Goal: Task Accomplishment & Management: Use online tool/utility

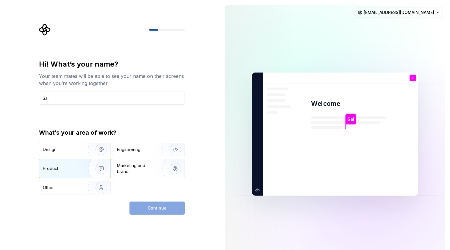
type input "Sai"
click at [84, 174] on img "button" at bounding box center [97, 169] width 38 height 40
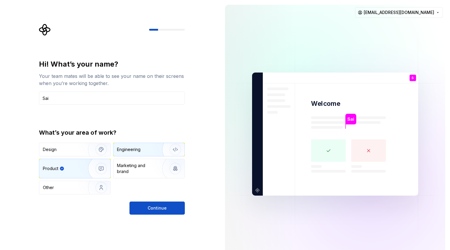
click at [139, 149] on div "Engineering" at bounding box center [129, 150] width 24 height 6
click at [69, 166] on div "Product" at bounding box center [62, 169] width 39 height 6
click at [158, 208] on span "Continue" at bounding box center [157, 209] width 19 height 6
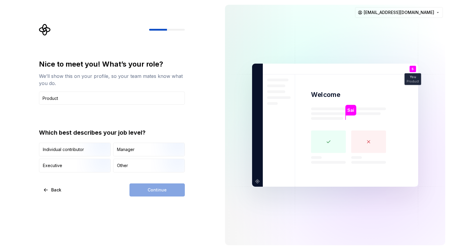
type input "Product"
click at [158, 191] on div "Continue" at bounding box center [157, 190] width 55 height 13
click at [93, 147] on img "button" at bounding box center [96, 157] width 38 height 40
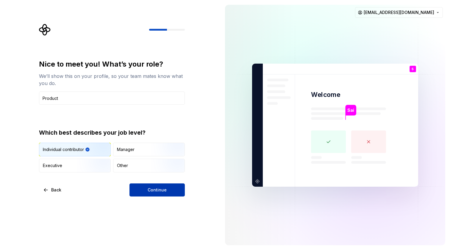
click at [149, 192] on span "Continue" at bounding box center [157, 190] width 19 height 6
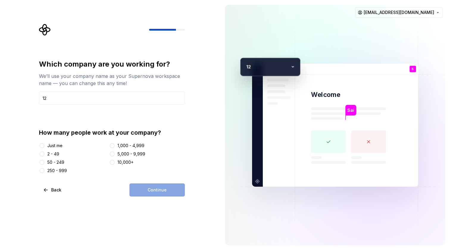
type input "12"
click at [41, 145] on button "Just me" at bounding box center [42, 146] width 5 height 5
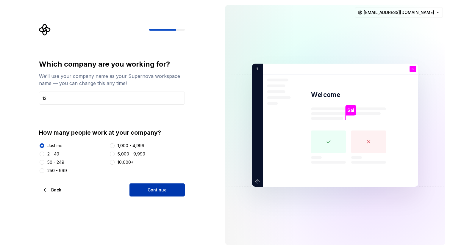
click at [155, 187] on span "Continue" at bounding box center [157, 190] width 19 height 6
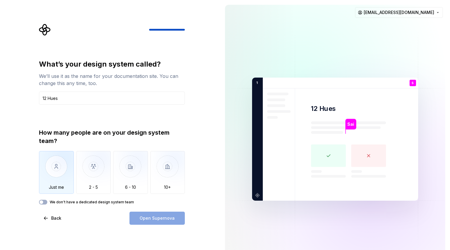
type input "12 Hues"
click at [55, 169] on img "button" at bounding box center [56, 171] width 35 height 40
click at [174, 216] on button "Open Supernova" at bounding box center [157, 218] width 55 height 13
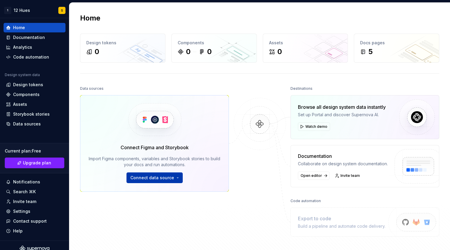
click at [176, 180] on button "Connect data source" at bounding box center [155, 178] width 56 height 11
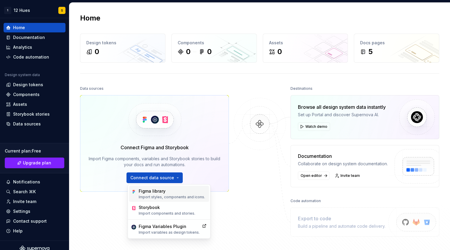
click at [159, 192] on div "Figma library" at bounding box center [172, 192] width 66 height 6
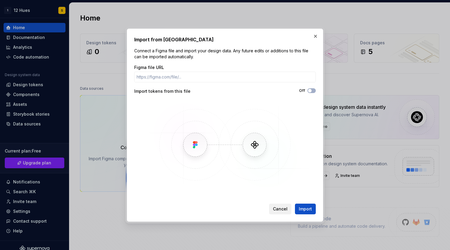
click at [281, 211] on span "Cancel" at bounding box center [280, 209] width 15 height 6
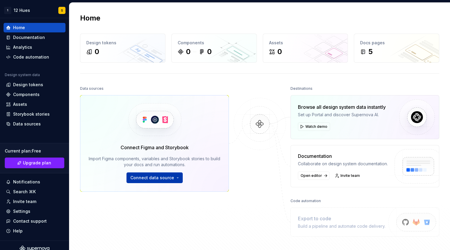
click at [166, 178] on span "Connect data source" at bounding box center [152, 178] width 44 height 6
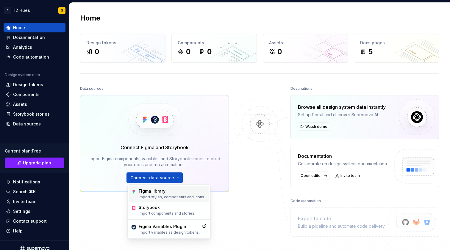
click at [159, 193] on div "Figma library" at bounding box center [172, 192] width 66 height 6
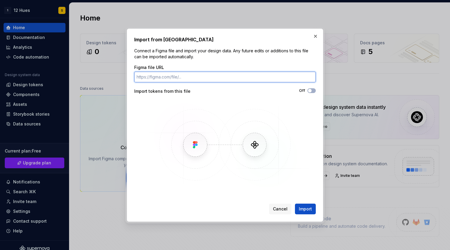
paste input "https://www.figma.com/design/LvHmRpoab42xPRlh2yZWjs/The-12Hues-Library?node-id=…"
type input "https://www.figma.com/design/LvHmRpoab42xPRlh2yZWjs/The-12Hues-Library?node-id=…"
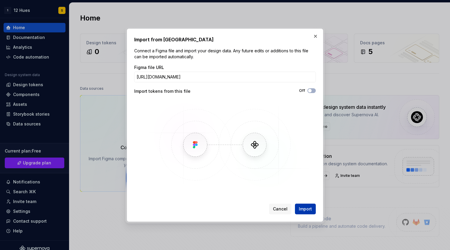
click at [308, 208] on span "Import" at bounding box center [305, 209] width 13 height 6
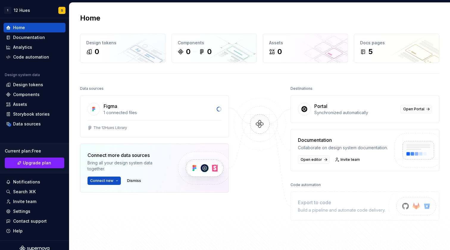
click at [329, 21] on div "Home" at bounding box center [259, 18] width 359 height 10
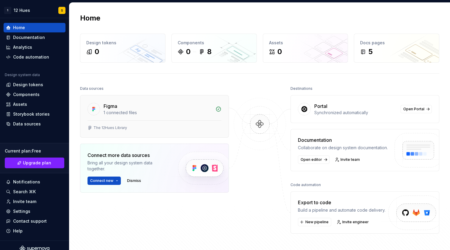
click at [145, 109] on div "Figma" at bounding box center [158, 106] width 108 height 7
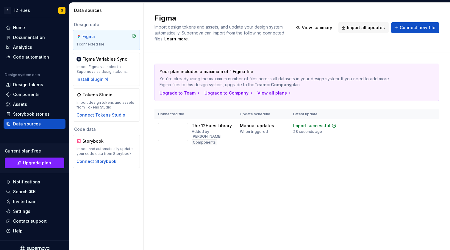
click at [202, 186] on div "Figma Import design tokens and assets, and update your design system automatica…" at bounding box center [297, 127] width 306 height 248
click at [198, 127] on div "The 12Hues Library" at bounding box center [212, 126] width 40 height 6
click at [179, 131] on img at bounding box center [173, 132] width 30 height 18
click at [407, 127] on span "View summary" at bounding box center [409, 126] width 26 height 5
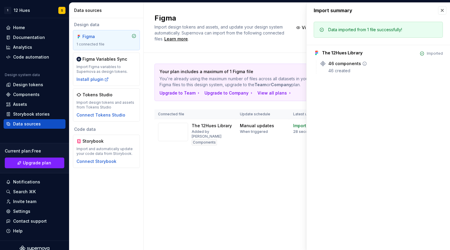
click at [338, 65] on div "46 components" at bounding box center [345, 64] width 33 height 6
click at [223, 167] on div "Your plan includes a maximum of 1 Figma file You're already using the maximum n…" at bounding box center [297, 112] width 285 height 119
click at [32, 86] on div "Design tokens" at bounding box center [28, 85] width 30 height 6
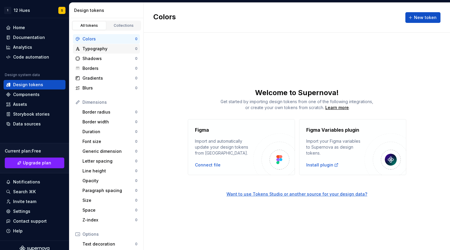
click at [89, 48] on div "Typography" at bounding box center [108, 49] width 53 height 6
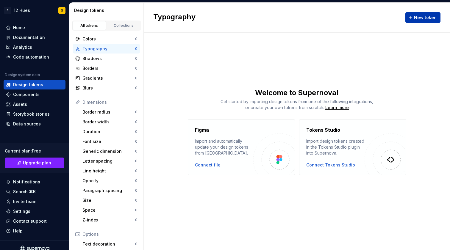
click at [428, 19] on span "New token" at bounding box center [425, 18] width 23 height 6
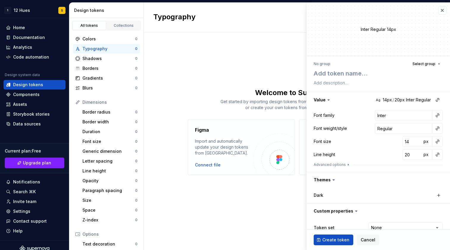
type textarea "*"
click at [274, 54] on div "Typography New token Welcome to Supernova! Get started by importing design toke…" at bounding box center [297, 127] width 306 height 248
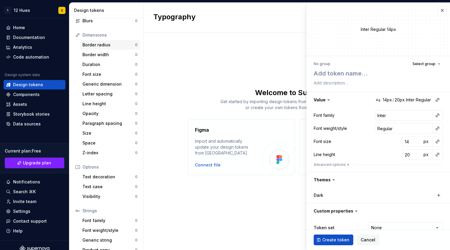
scroll to position [76, 0]
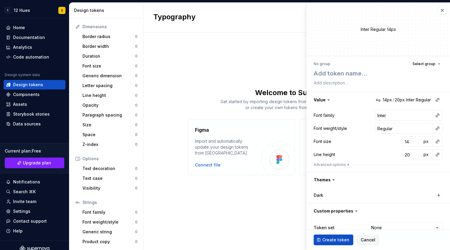
click at [75, 14] on div "Design tokens" at bounding box center [106, 10] width 74 height 15
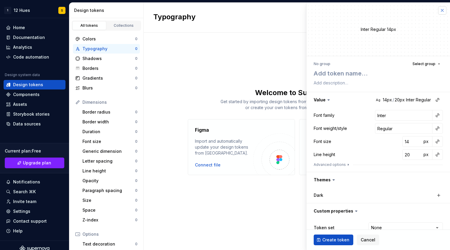
click at [443, 9] on button "button" at bounding box center [442, 10] width 8 height 8
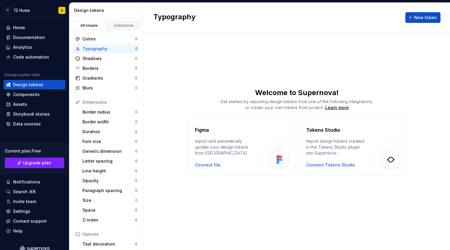
click at [360, 50] on div "Typography New token Welcome to Supernova! Get started by importing design toke…" at bounding box center [297, 127] width 306 height 248
click at [29, 92] on div "Components" at bounding box center [26, 95] width 27 height 6
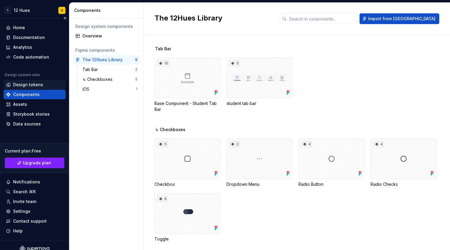
click at [30, 86] on div "Design tokens" at bounding box center [28, 85] width 30 height 6
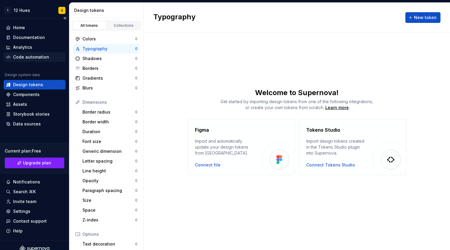
click at [24, 56] on div "Code automation" at bounding box center [31, 57] width 36 height 6
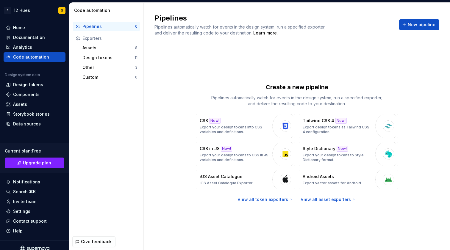
click at [91, 42] on div "Exporters" at bounding box center [106, 39] width 67 height 10
click at [91, 48] on div "Assets" at bounding box center [108, 48] width 53 height 6
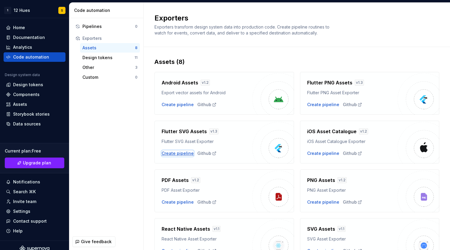
click at [180, 156] on div "Create pipeline" at bounding box center [178, 154] width 32 height 6
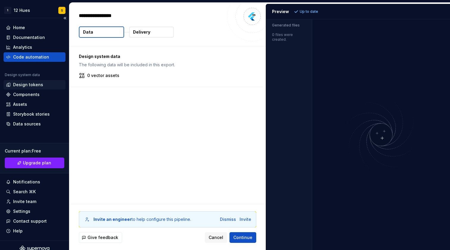
click at [27, 84] on div "Design tokens" at bounding box center [28, 85] width 30 height 6
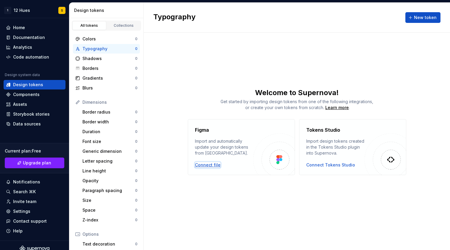
click at [204, 165] on div "Connect file" at bounding box center [208, 165] width 26 height 6
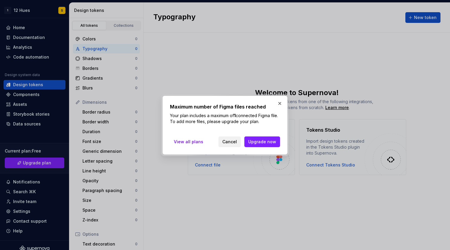
click at [230, 144] on span "Cancel" at bounding box center [229, 142] width 15 height 6
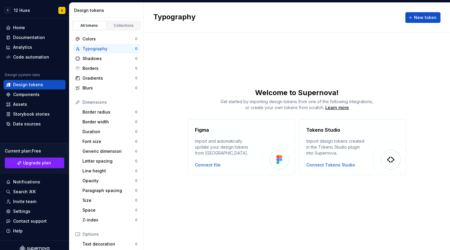
click at [226, 188] on div "Typography New token Welcome to Supernova! Get started by importing design toke…" at bounding box center [297, 127] width 306 height 248
click at [35, 124] on div "Data sources" at bounding box center [27, 124] width 28 height 6
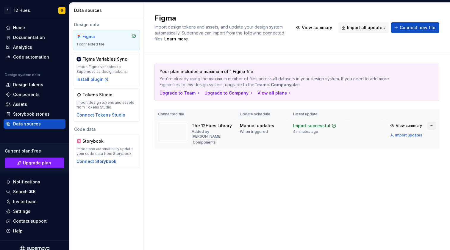
click at [432, 126] on html "1 12 Hues S Home Documentation Analytics Code automation Design system data Des…" at bounding box center [225, 125] width 450 height 250
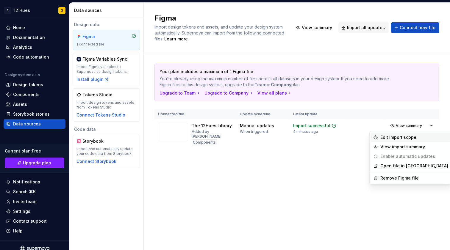
click at [401, 140] on div "Edit import scope" at bounding box center [415, 138] width 68 height 6
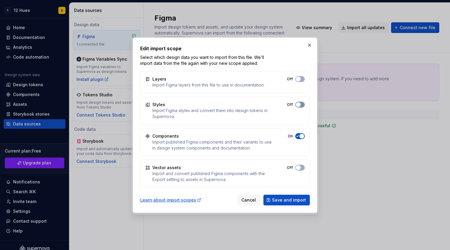
click at [303, 105] on button "Off" at bounding box center [300, 105] width 10 height 6
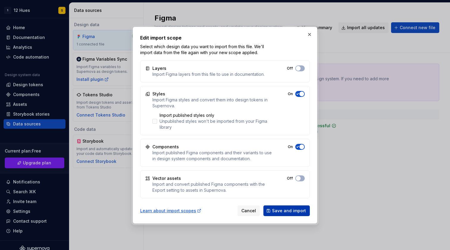
click at [283, 212] on span "Save and import" at bounding box center [289, 211] width 34 height 6
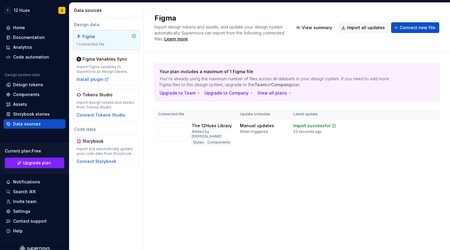
click at [313, 171] on div "Figma Import design tokens and assets, and update your design system automatica…" at bounding box center [297, 127] width 306 height 248
click at [27, 84] on div "Design tokens" at bounding box center [28, 85] width 30 height 6
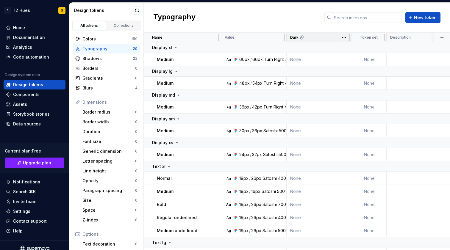
drag, startPoint x: 287, startPoint y: 38, endPoint x: 305, endPoint y: 34, distance: 19.2
click at [305, 34] on div "Dark" at bounding box center [320, 38] width 66 height 10
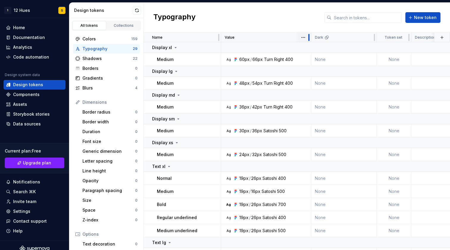
drag, startPoint x: 284, startPoint y: 38, endPoint x: 309, endPoint y: 39, distance: 24.7
click at [309, 39] on div at bounding box center [309, 37] width 1 height 7
click at [99, 60] on div "Shadows" at bounding box center [107, 59] width 50 height 6
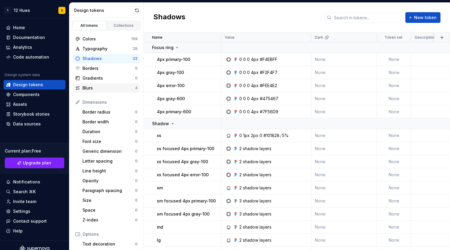
click at [99, 90] on div "Blurs" at bounding box center [108, 88] width 53 height 6
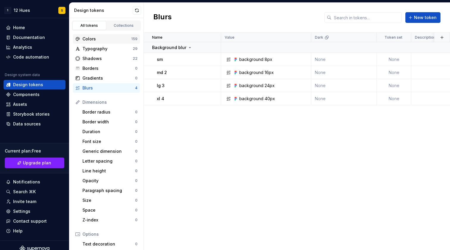
click at [90, 38] on div "Colors" at bounding box center [106, 39] width 49 height 6
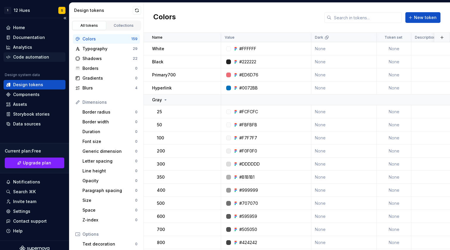
click at [31, 60] on div "Code automation" at bounding box center [31, 57] width 36 height 6
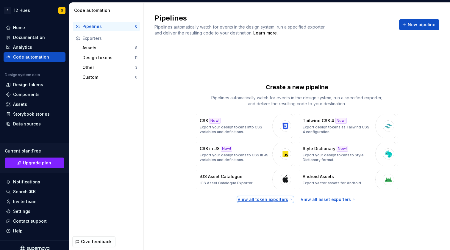
click at [274, 199] on div "View all token exporters" at bounding box center [266, 200] width 56 height 6
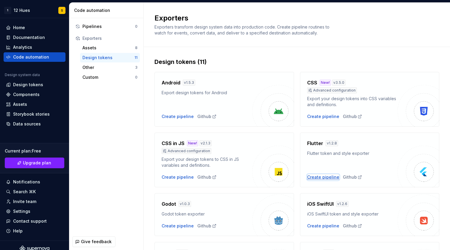
click at [324, 177] on div "Create pipeline" at bounding box center [323, 178] width 32 height 6
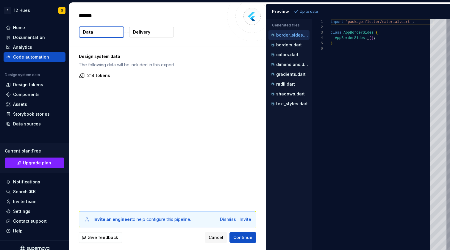
type textarea "*"
click at [288, 44] on p "borders.dart" at bounding box center [289, 45] width 26 height 5
click at [286, 55] on p "colors.dart" at bounding box center [287, 54] width 22 height 5
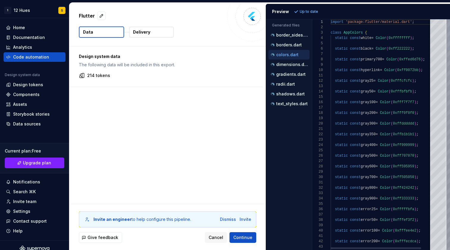
scroll to position [54, 0]
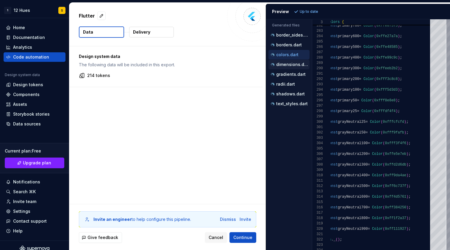
click at [290, 66] on p "dimensions.dart" at bounding box center [292, 64] width 33 height 5
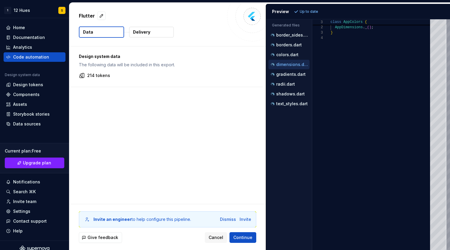
scroll to position [16, 0]
click at [291, 72] on div "gradients.dart" at bounding box center [290, 74] width 40 height 6
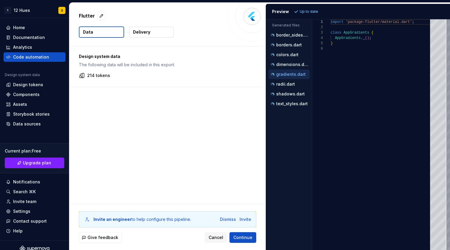
scroll to position [27, 0]
click at [285, 85] on p "radii.dart" at bounding box center [285, 84] width 19 height 5
click at [287, 96] on p "shadows.dart" at bounding box center [290, 94] width 29 height 5
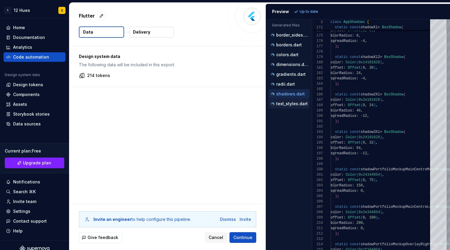
click at [293, 106] on p "text_styles.dart" at bounding box center [292, 104] width 32 height 5
type textarea "**********"
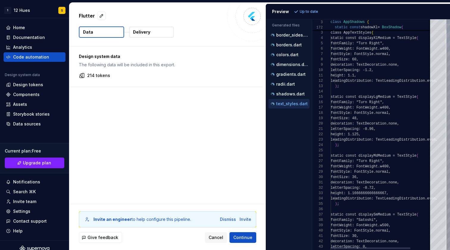
scroll to position [54, 0]
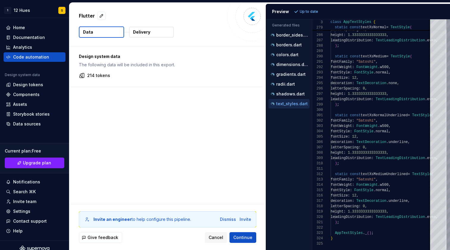
click at [147, 34] on p "Delivery" at bounding box center [141, 32] width 17 height 6
